Goal: Task Accomplishment & Management: Use online tool/utility

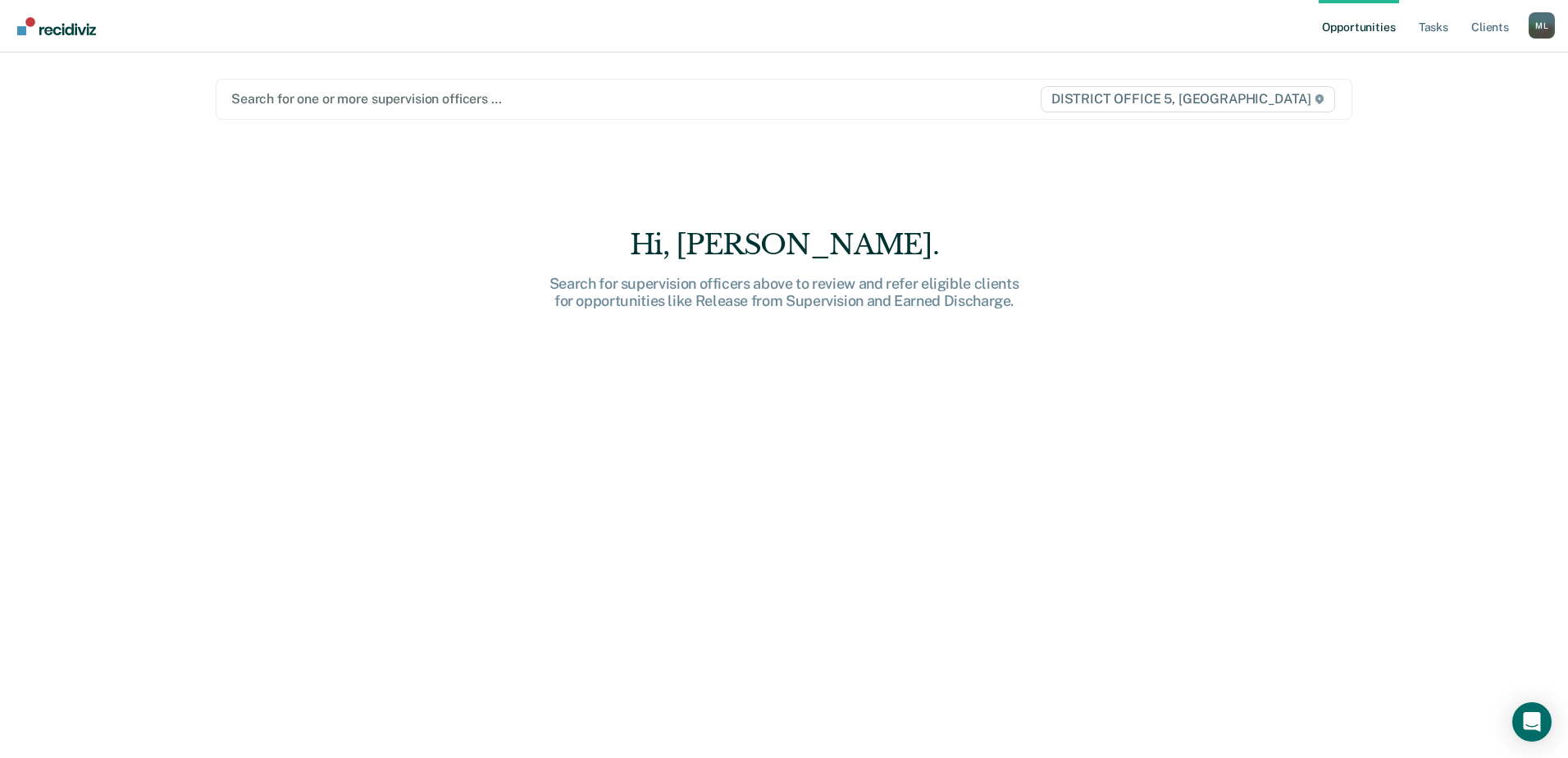
click at [403, 104] on div at bounding box center [617, 99] width 773 height 19
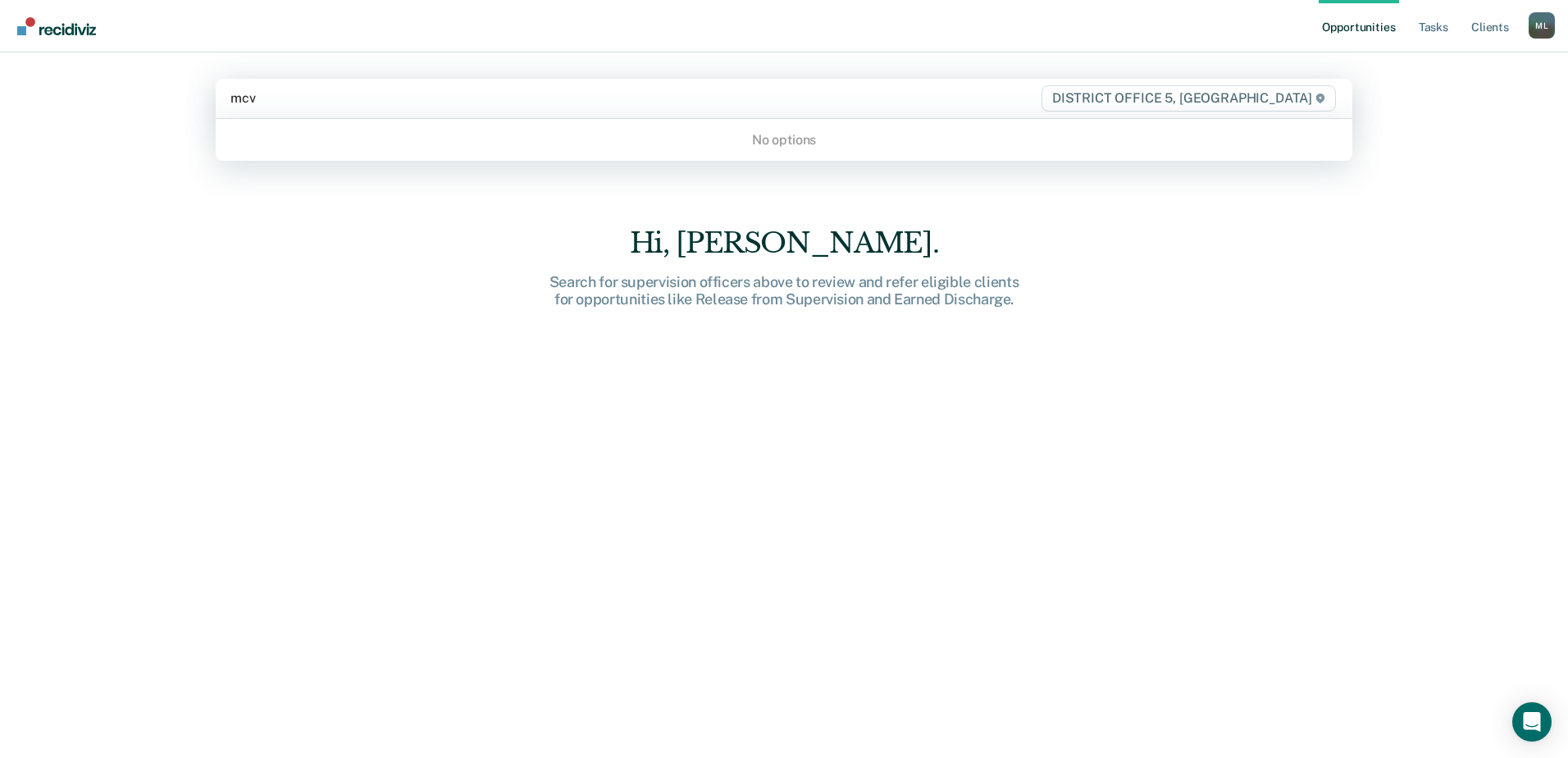
type input "mc"
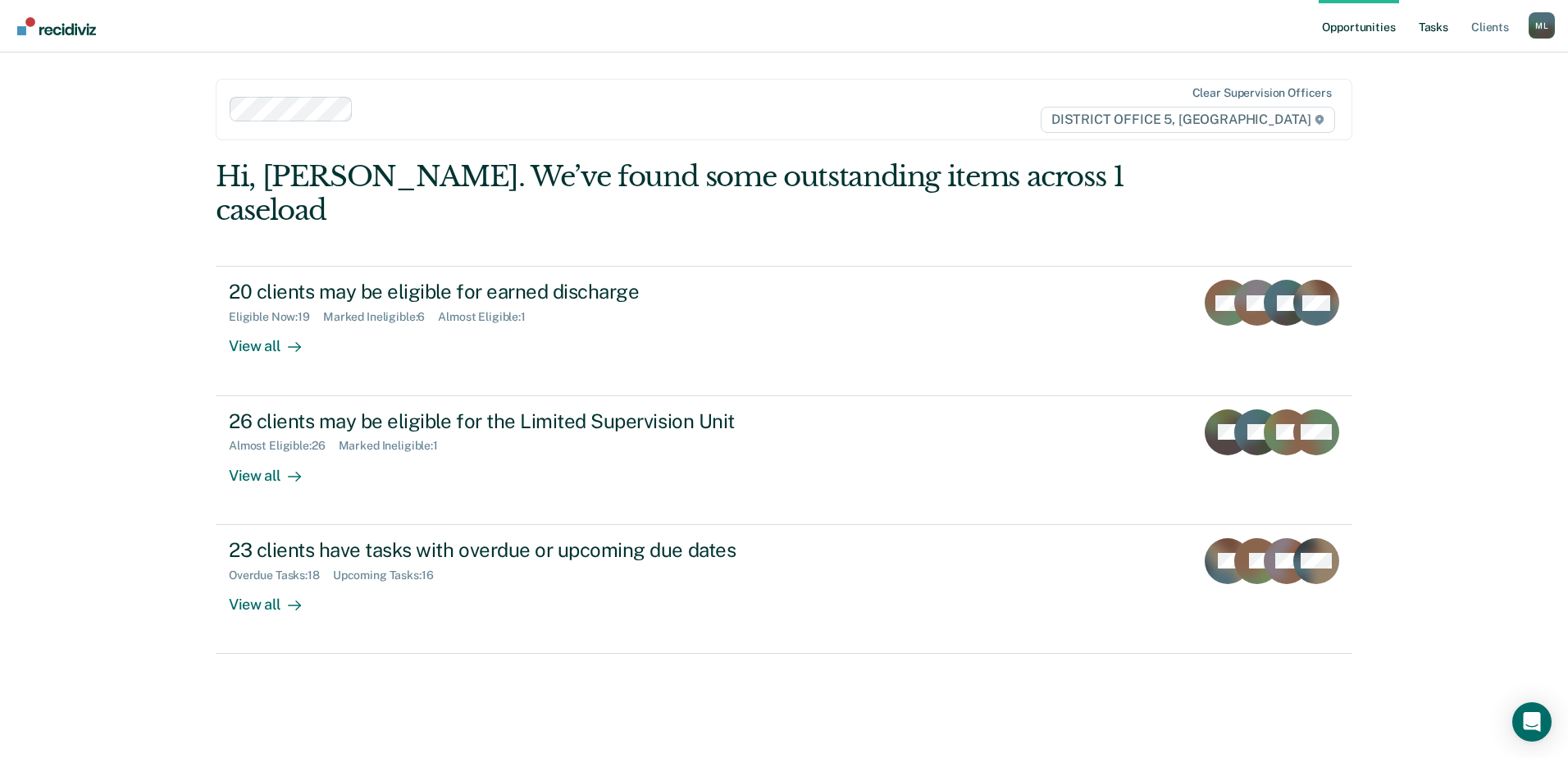
click at [1434, 24] on link "Tasks" at bounding box center [1434, 26] width 36 height 53
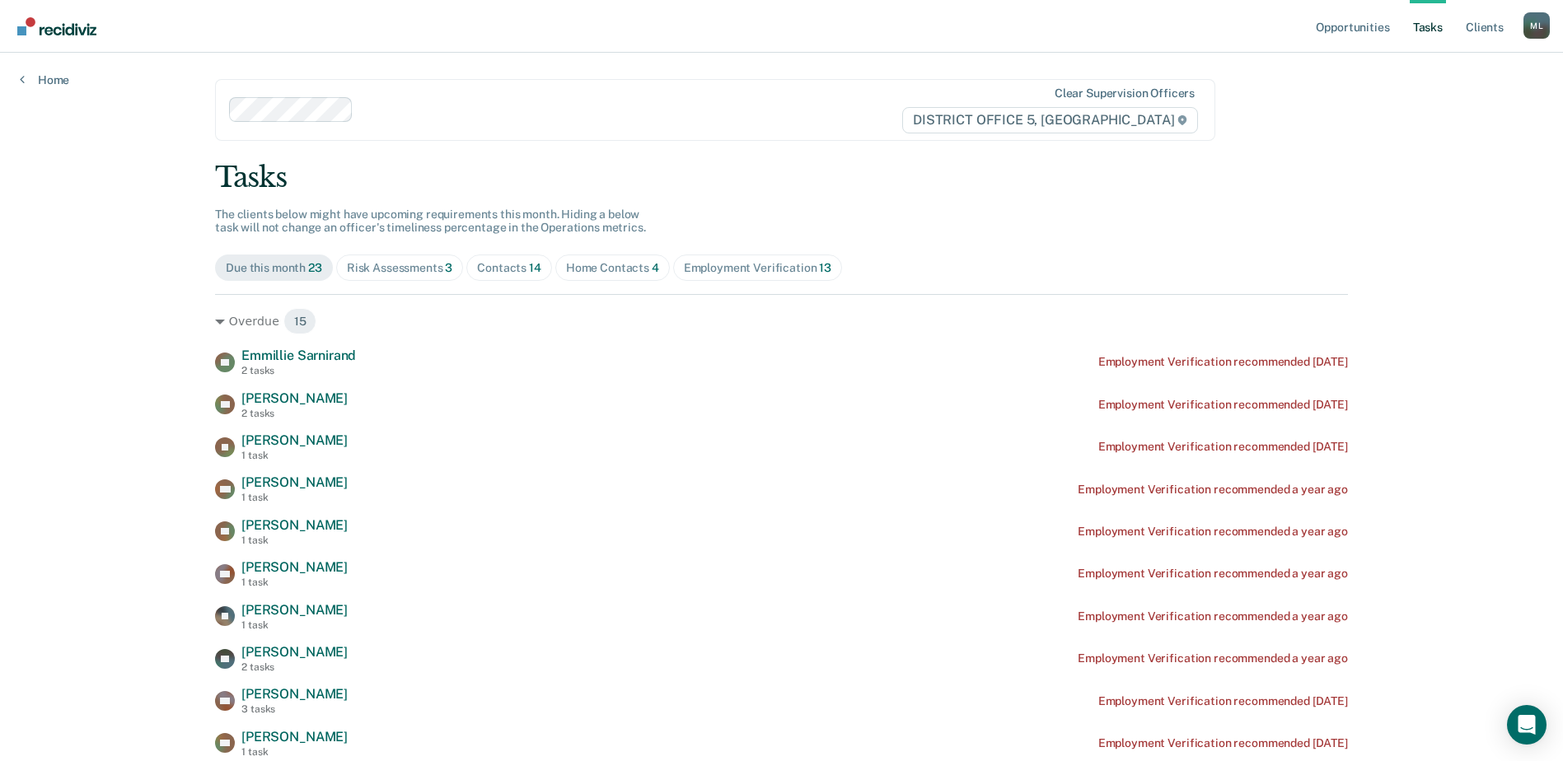
click at [529, 267] on span "14" at bounding box center [535, 267] width 12 height 13
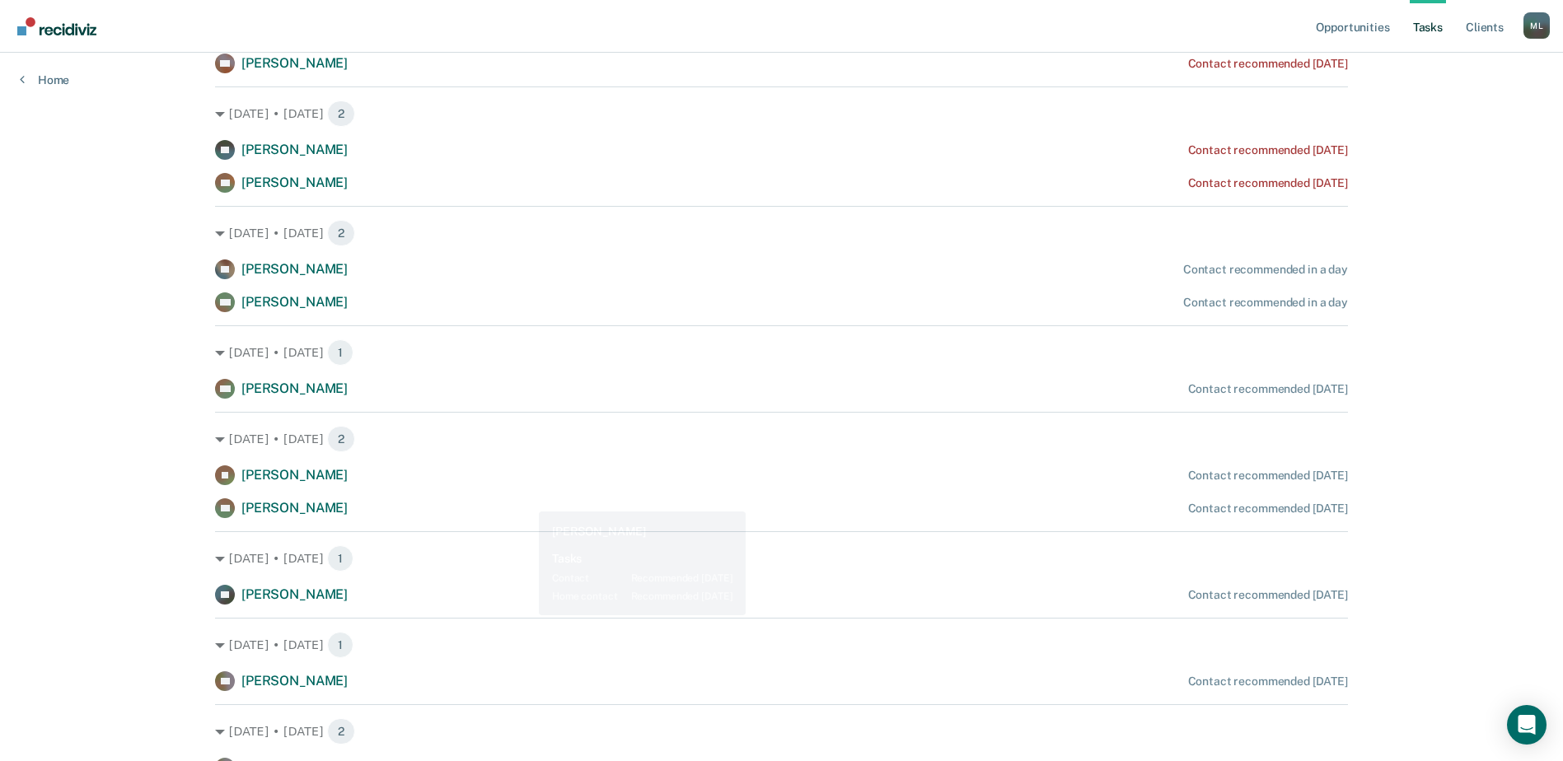
scroll to position [329, 0]
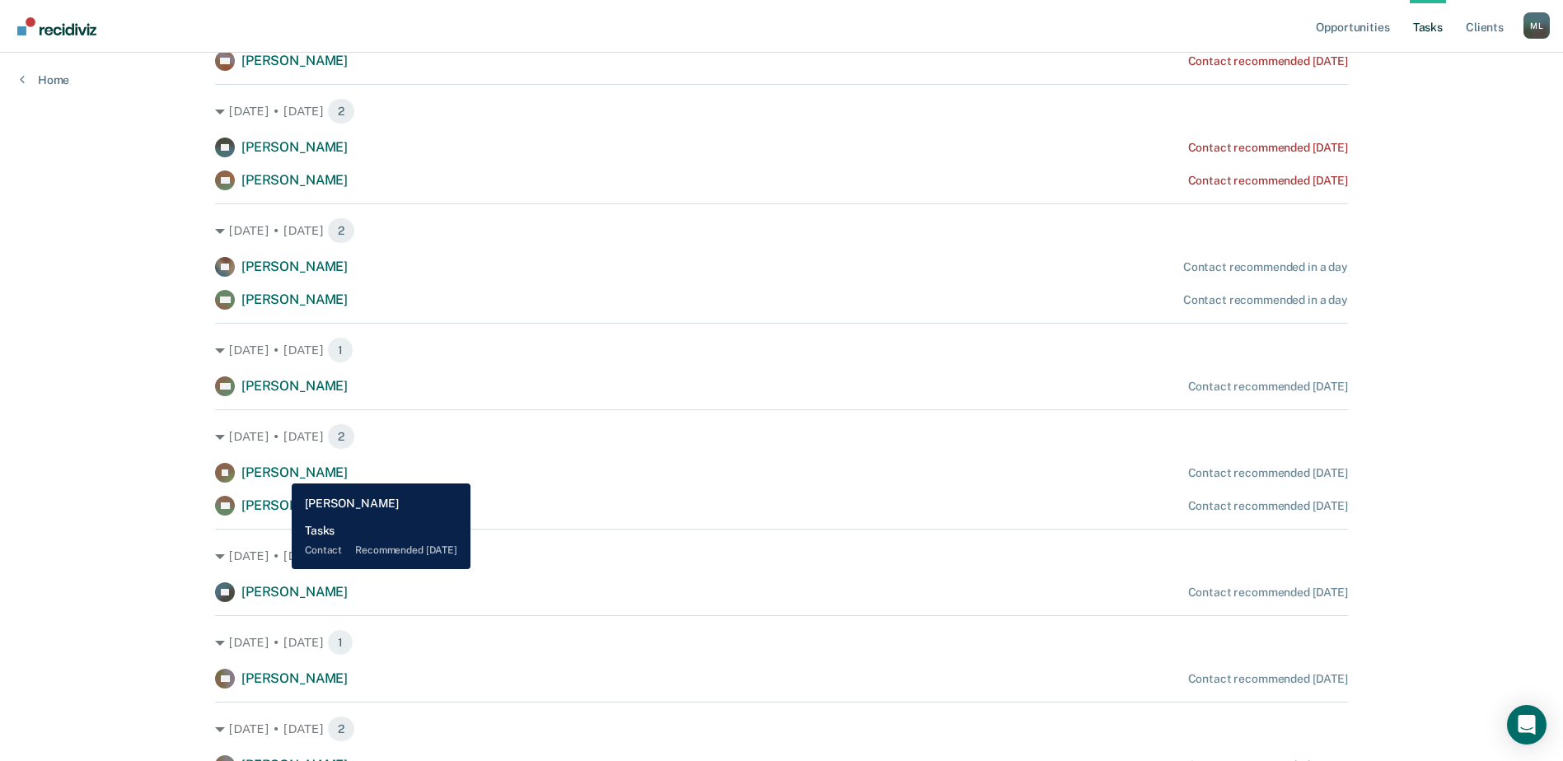
drag, startPoint x: 279, startPoint y: 471, endPoint x: 287, endPoint y: 470, distance: 8.3
click at [278, 471] on span "[PERSON_NAME]" at bounding box center [294, 473] width 106 height 16
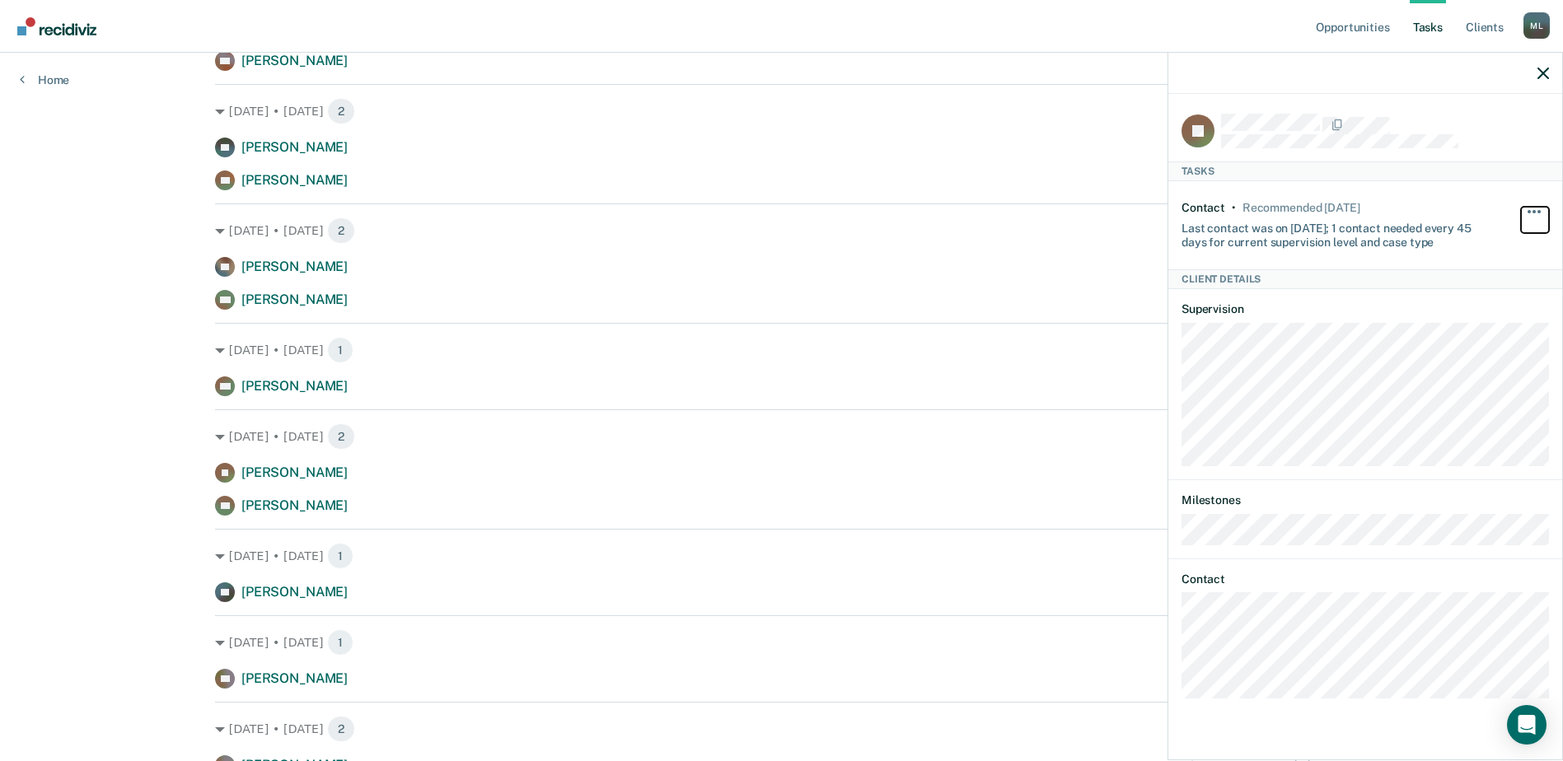
click at [1539, 213] on button "button" at bounding box center [1535, 220] width 28 height 26
click at [1468, 335] on button "90 days" at bounding box center [1489, 343] width 119 height 26
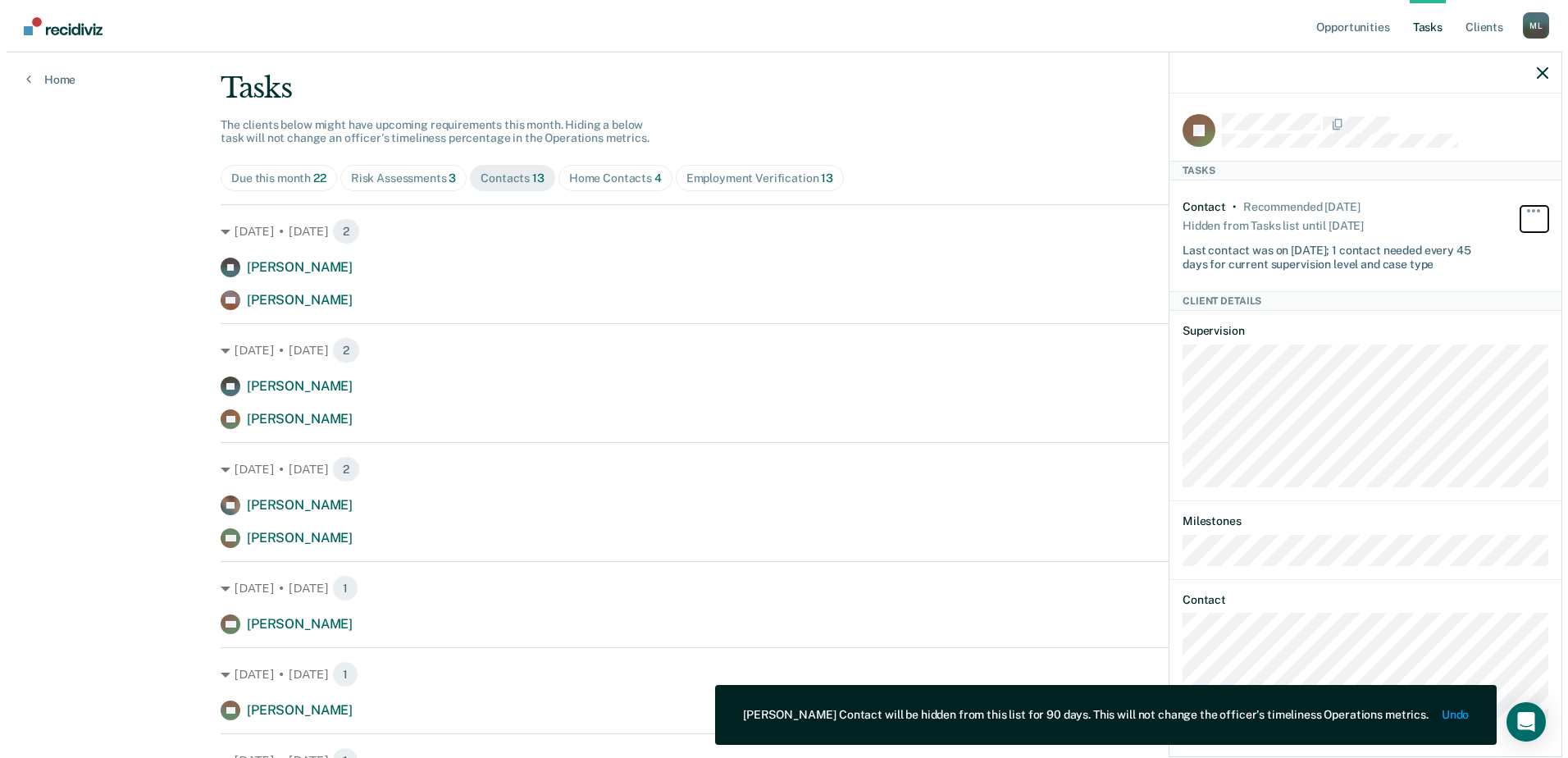
scroll to position [0, 0]
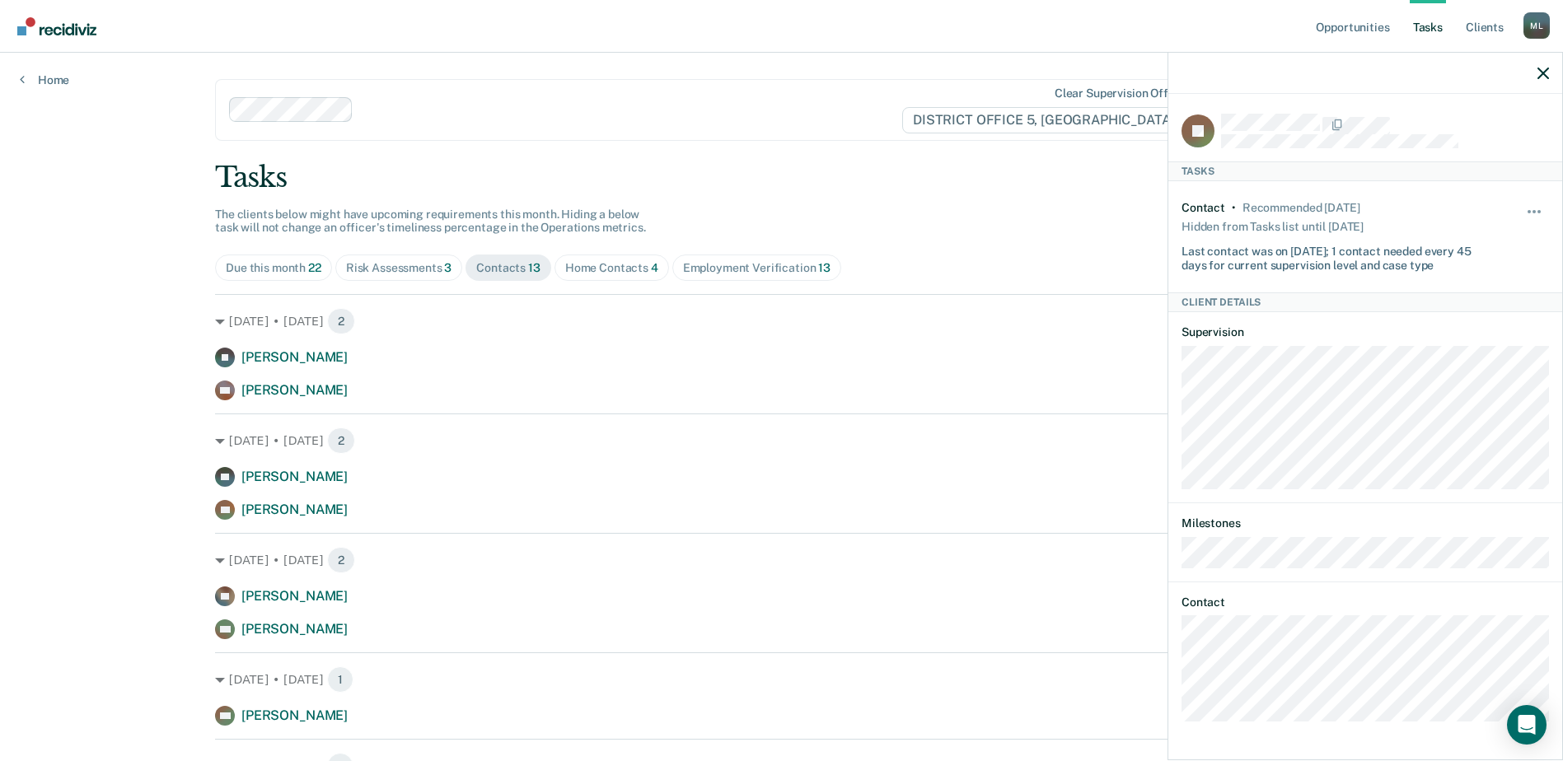
click at [591, 267] on div "Home Contacts 4" at bounding box center [611, 268] width 93 height 14
